Goal: Find specific page/section: Find specific page/section

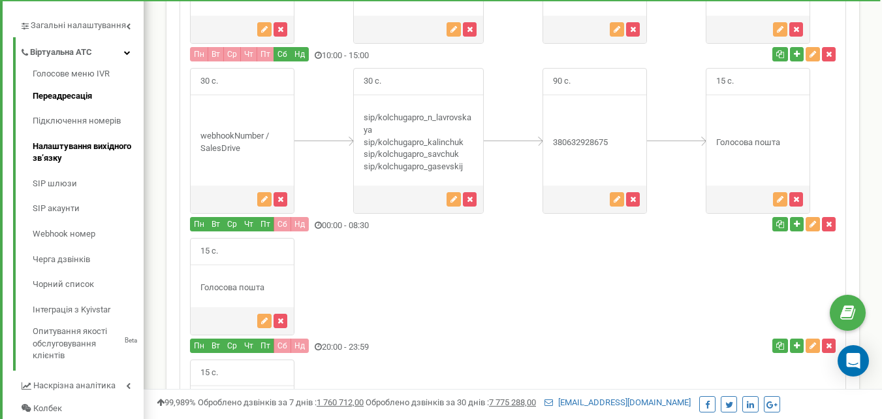
scroll to position [311, 0]
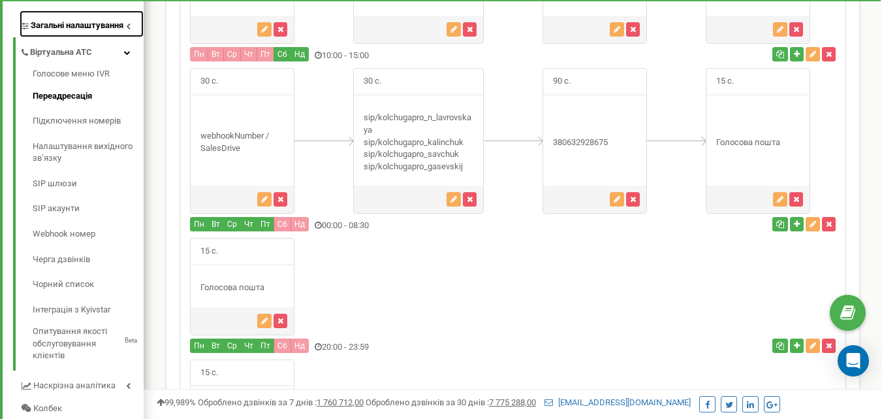
click at [78, 22] on span "Загальні налаштування" at bounding box center [77, 26] width 93 height 12
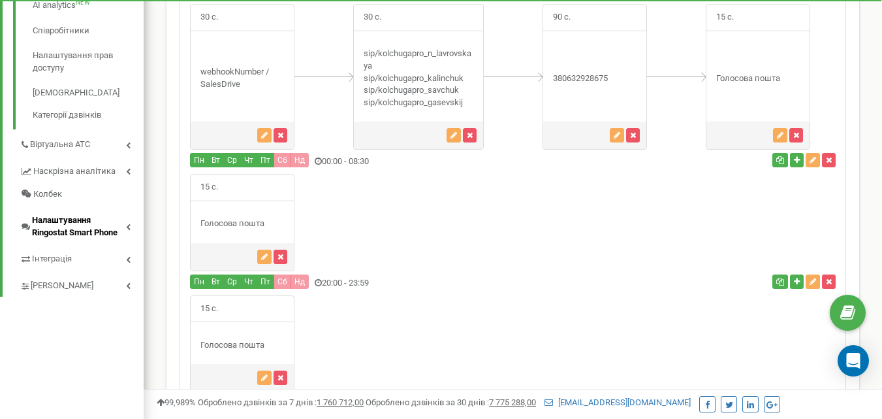
scroll to position [377, 0]
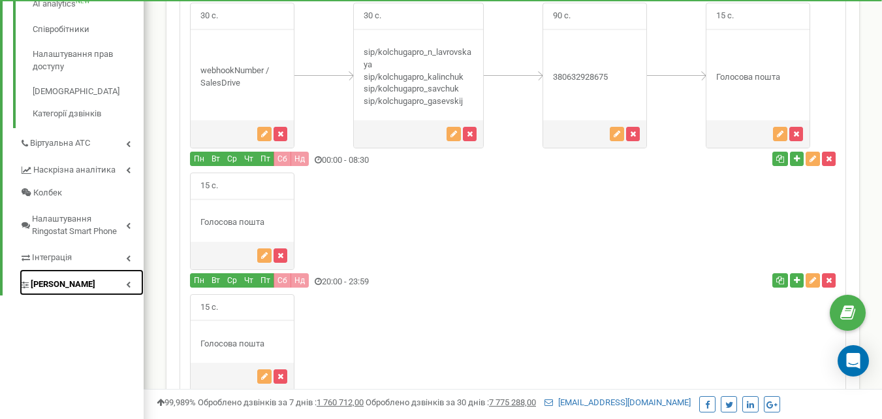
click at [67, 291] on span "[PERSON_NAME]" at bounding box center [63, 284] width 65 height 12
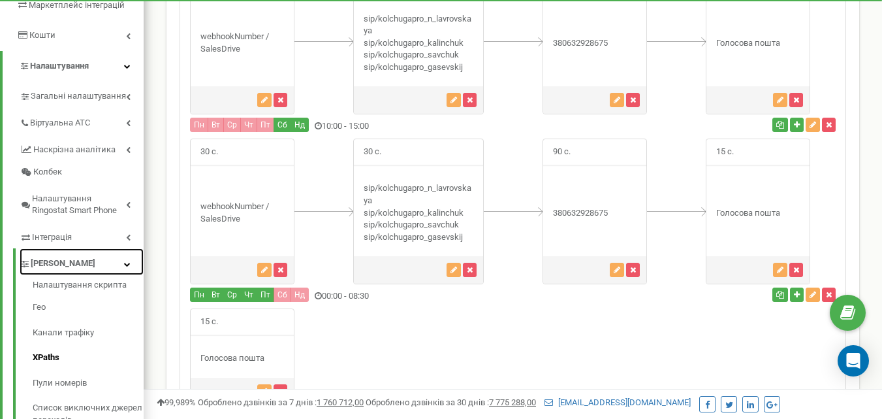
scroll to position [230, 0]
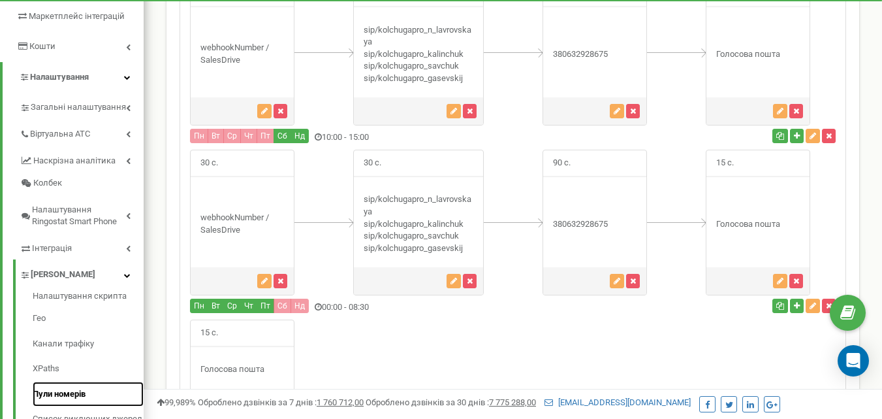
click at [77, 394] on link "Пули номерів" at bounding box center [88, 393] width 111 height 25
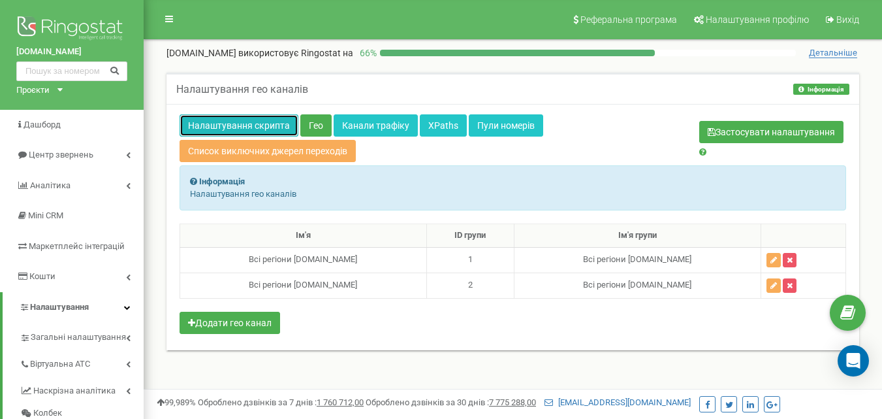
click at [271, 120] on link "Налаштування скрипта" at bounding box center [239, 125] width 119 height 22
